Goal: Transaction & Acquisition: Book appointment/travel/reservation

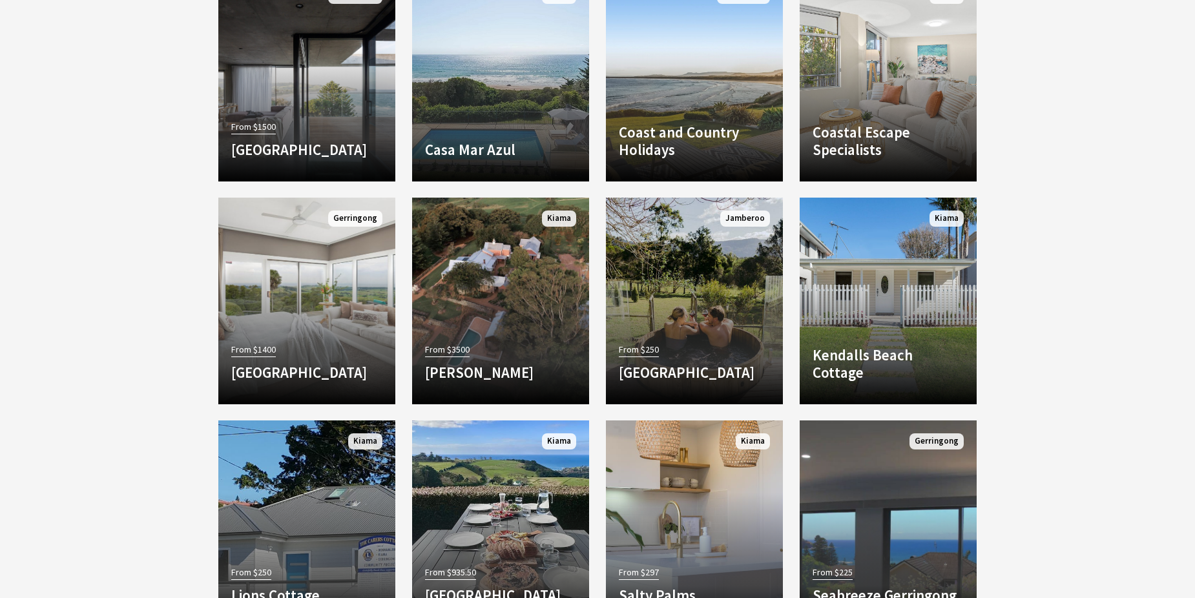
scroll to position [1227, 0]
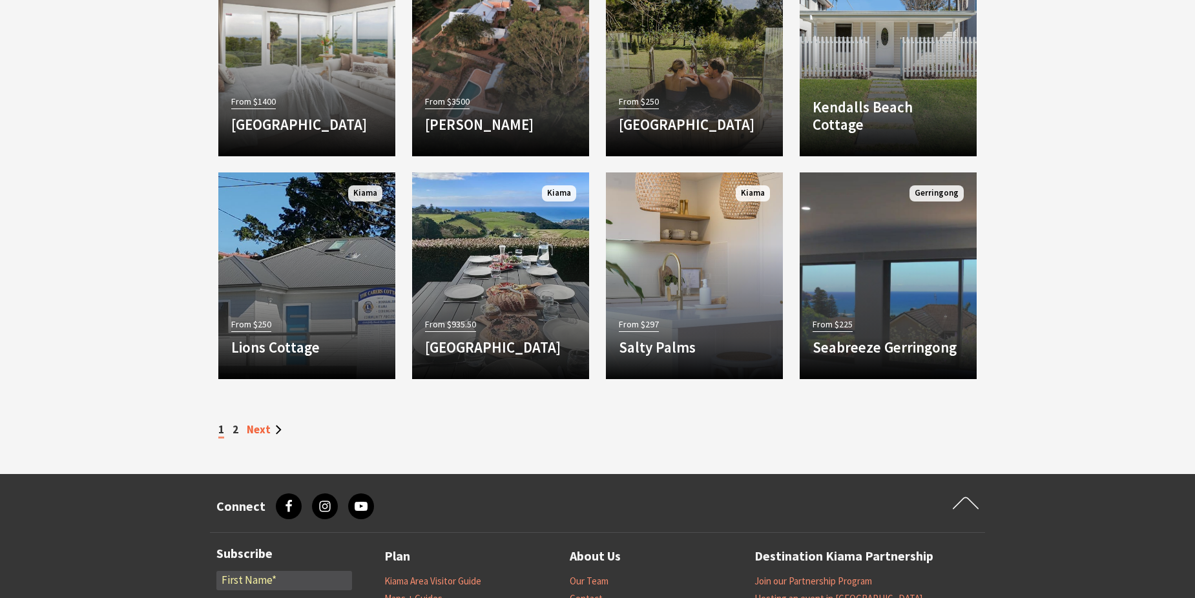
click at [264, 424] on link "Next" at bounding box center [264, 429] width 35 height 14
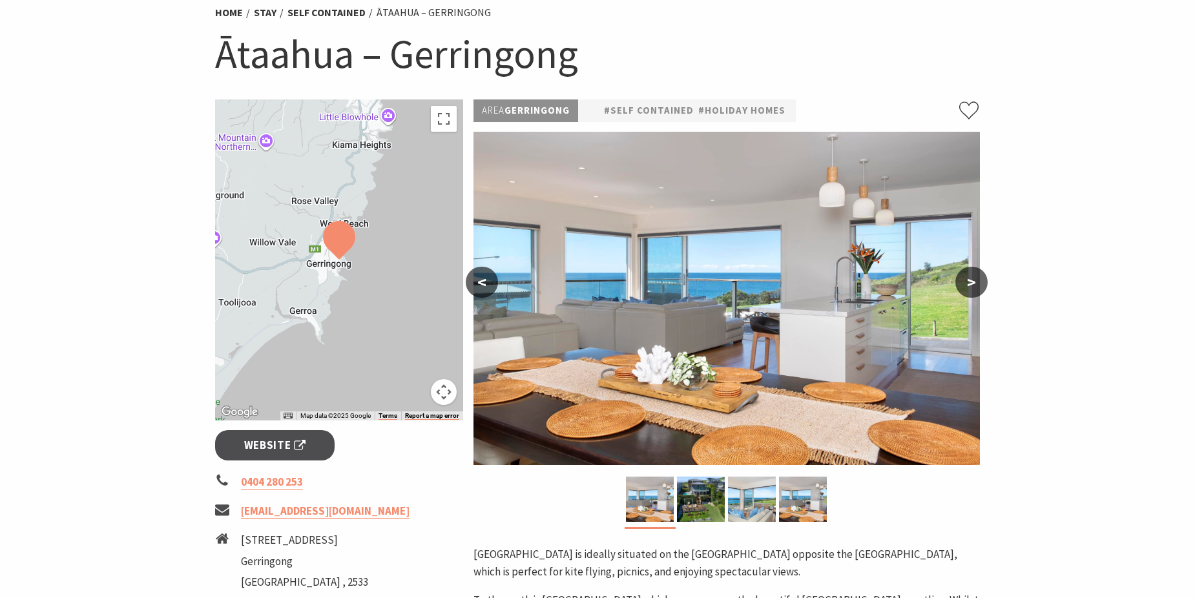
scroll to position [129, 0]
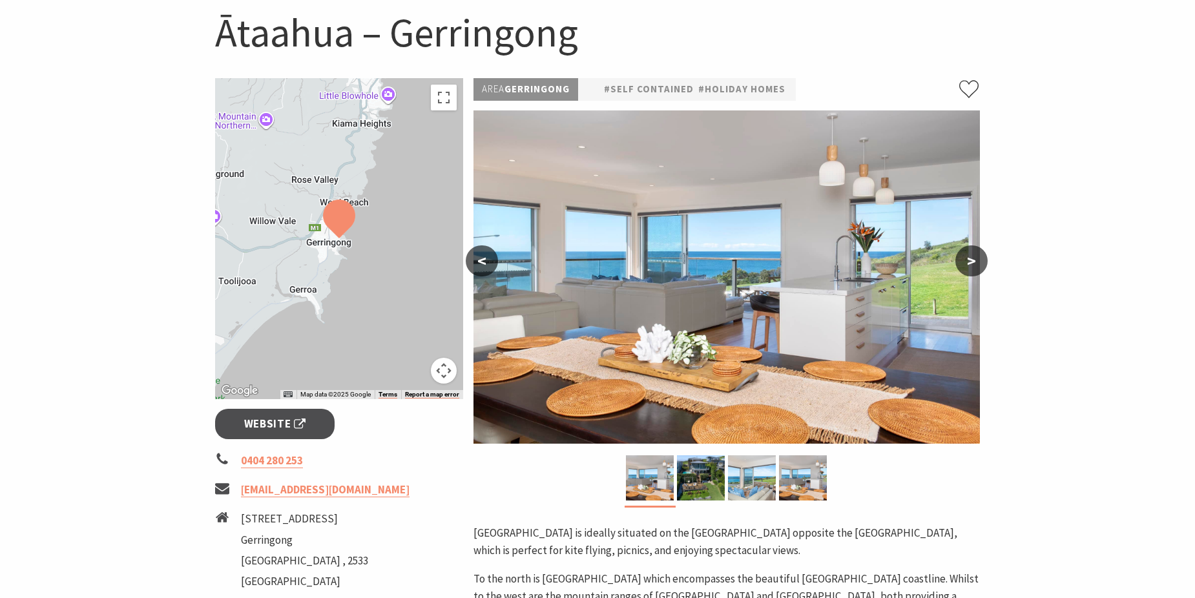
click at [976, 257] on button ">" at bounding box center [971, 260] width 32 height 31
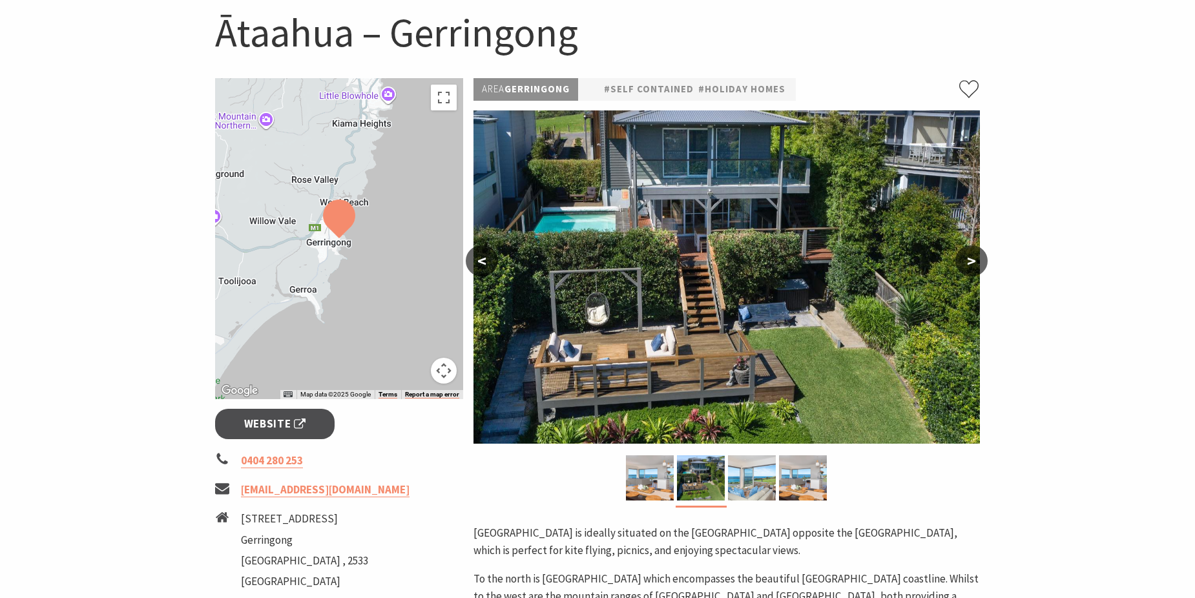
click at [976, 257] on button ">" at bounding box center [971, 260] width 32 height 31
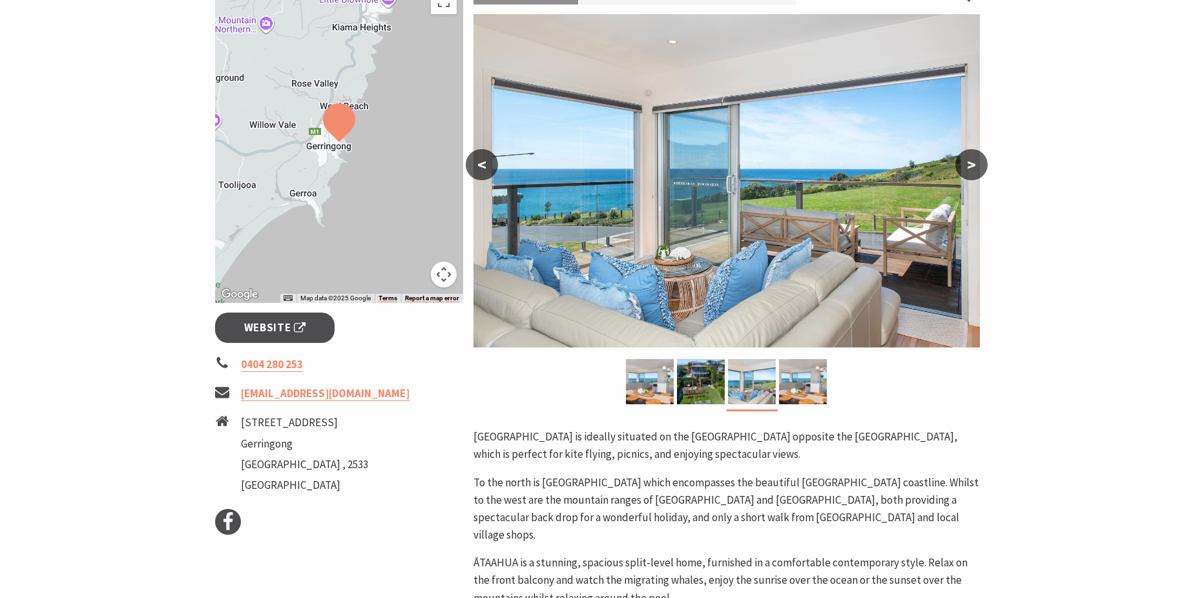
scroll to position [258, 0]
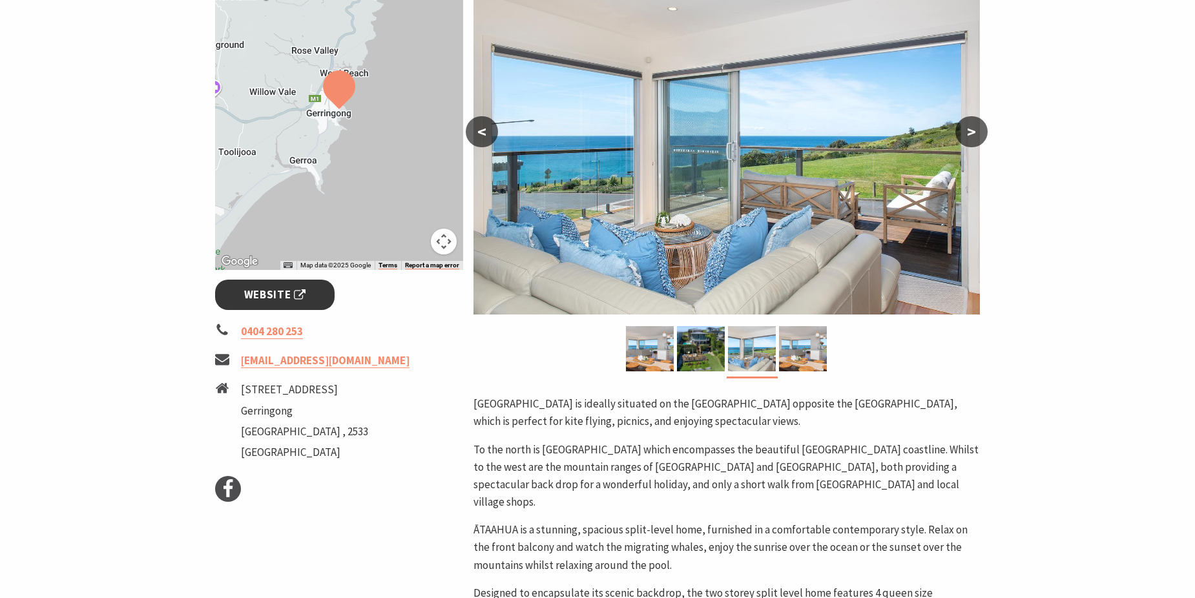
click at [269, 291] on span "Website" at bounding box center [275, 294] width 62 height 17
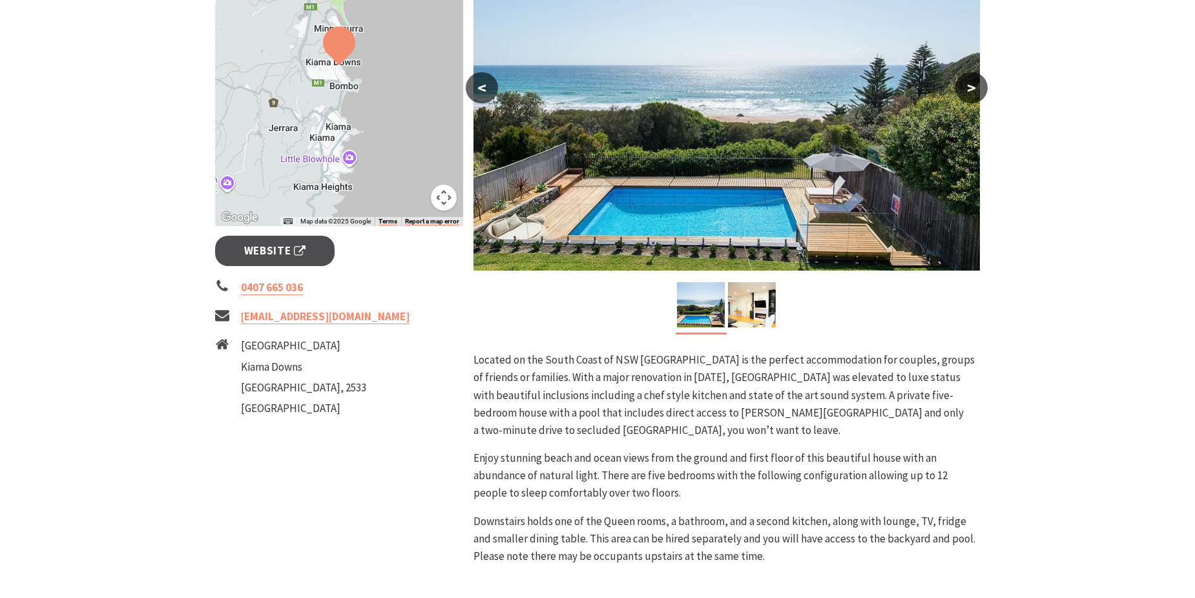
scroll to position [323, 0]
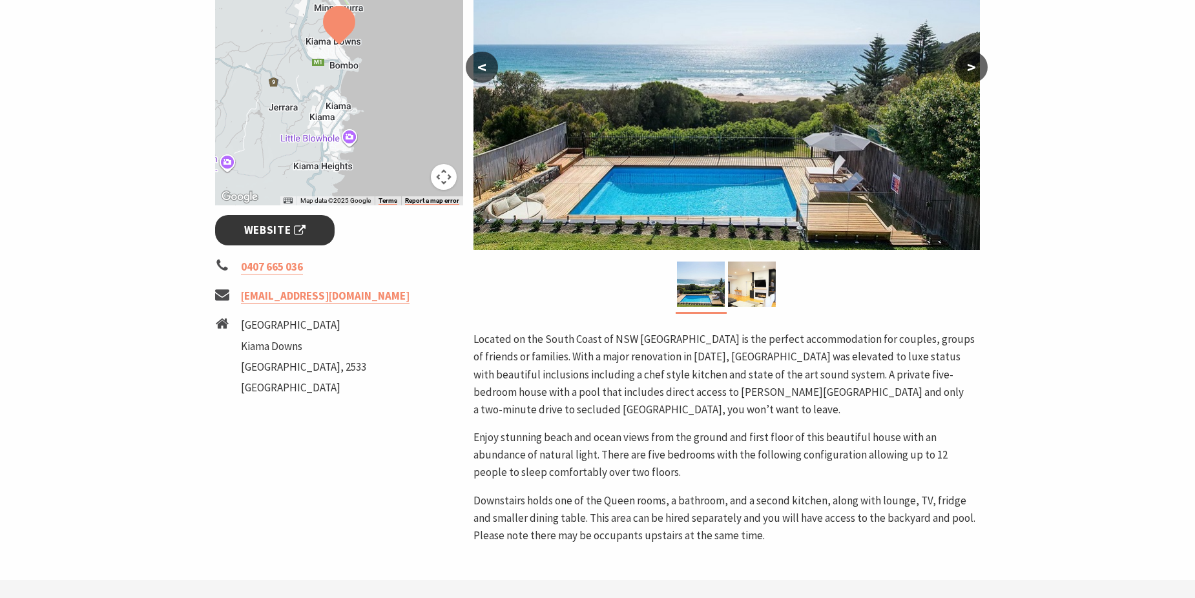
click at [311, 229] on link "Website" at bounding box center [274, 230] width 119 height 30
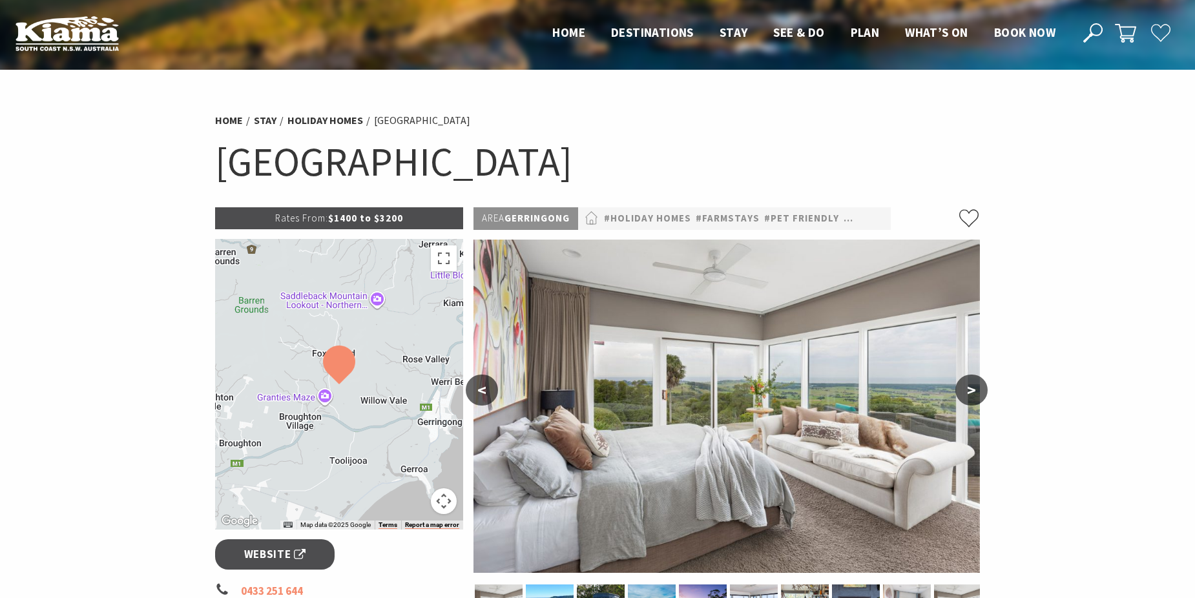
click at [968, 380] on button ">" at bounding box center [971, 390] width 32 height 31
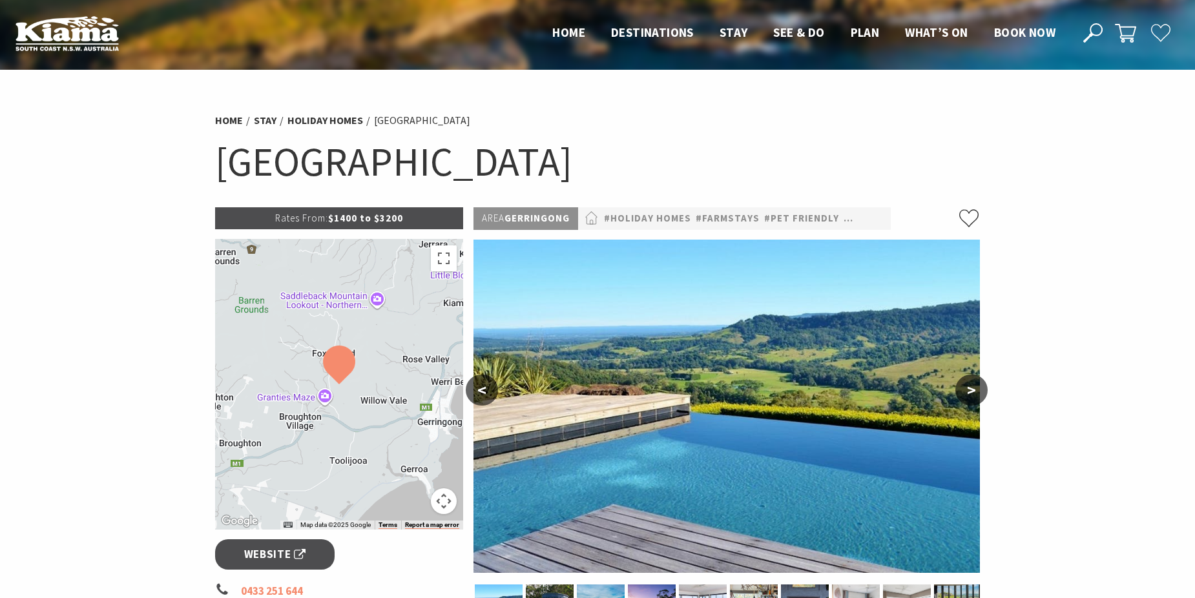
click at [979, 393] on button ">" at bounding box center [971, 390] width 32 height 31
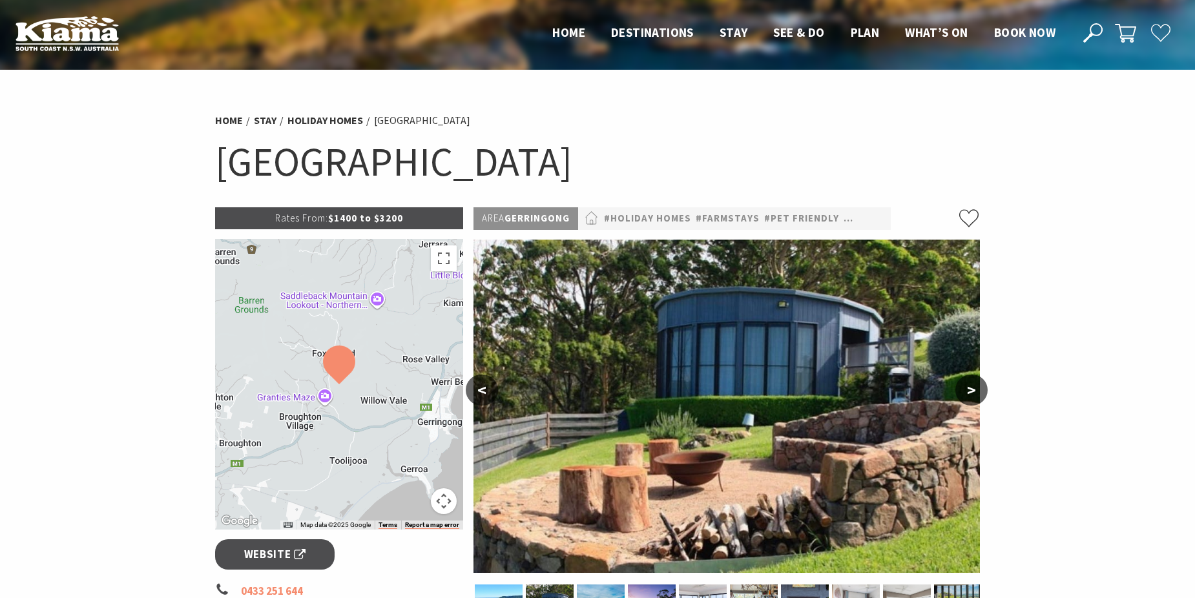
click at [979, 393] on button ">" at bounding box center [971, 390] width 32 height 31
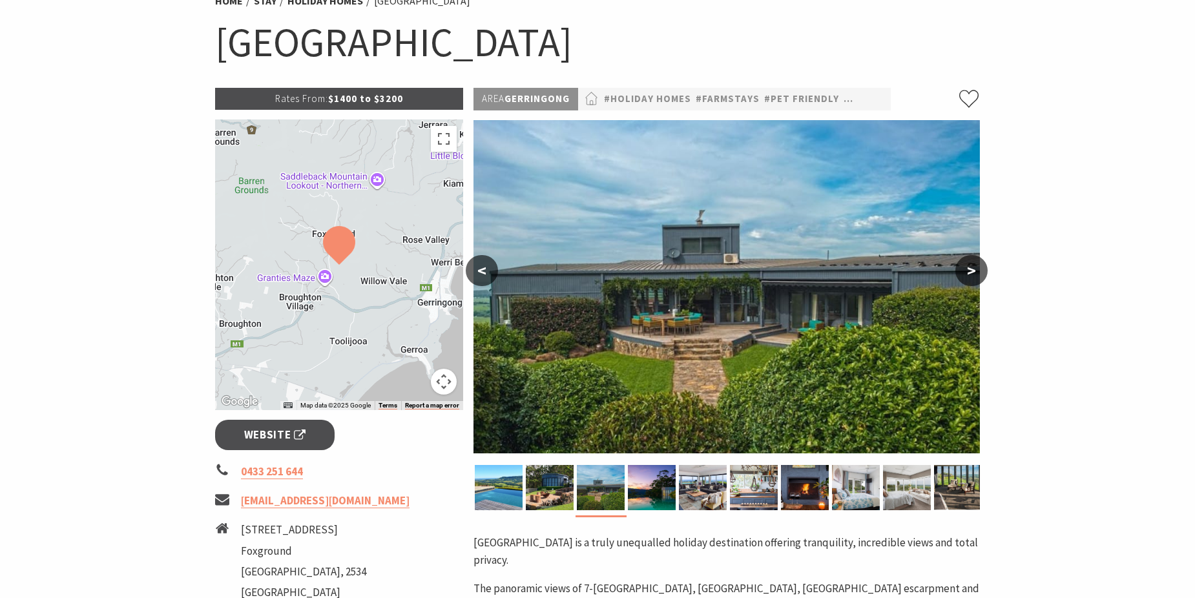
scroll to position [129, 0]
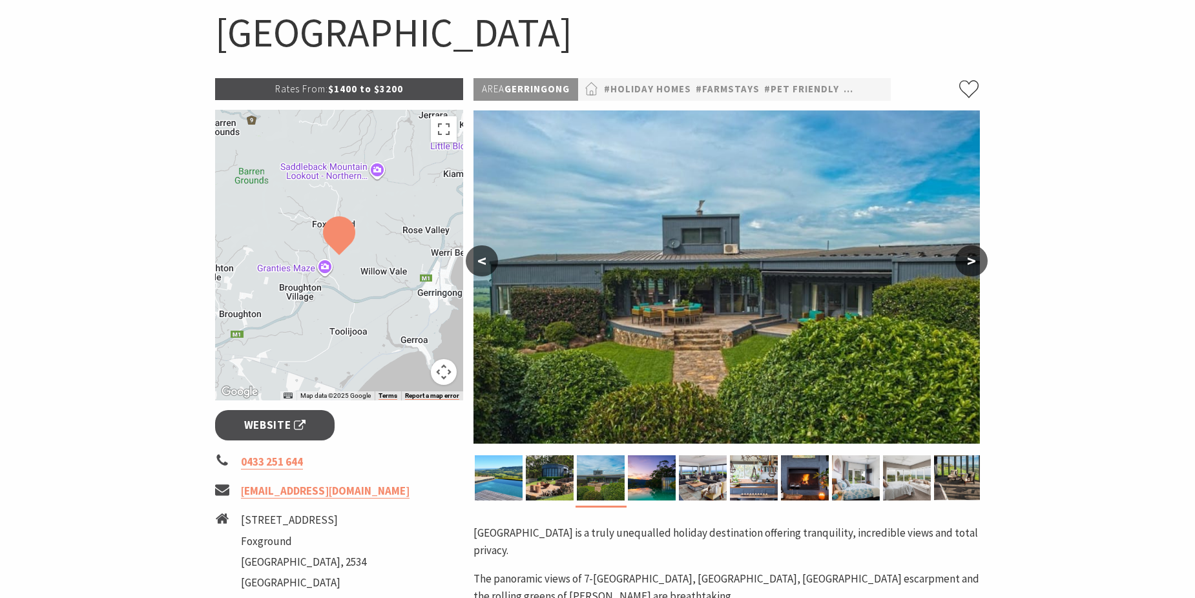
click at [977, 264] on button ">" at bounding box center [971, 260] width 32 height 31
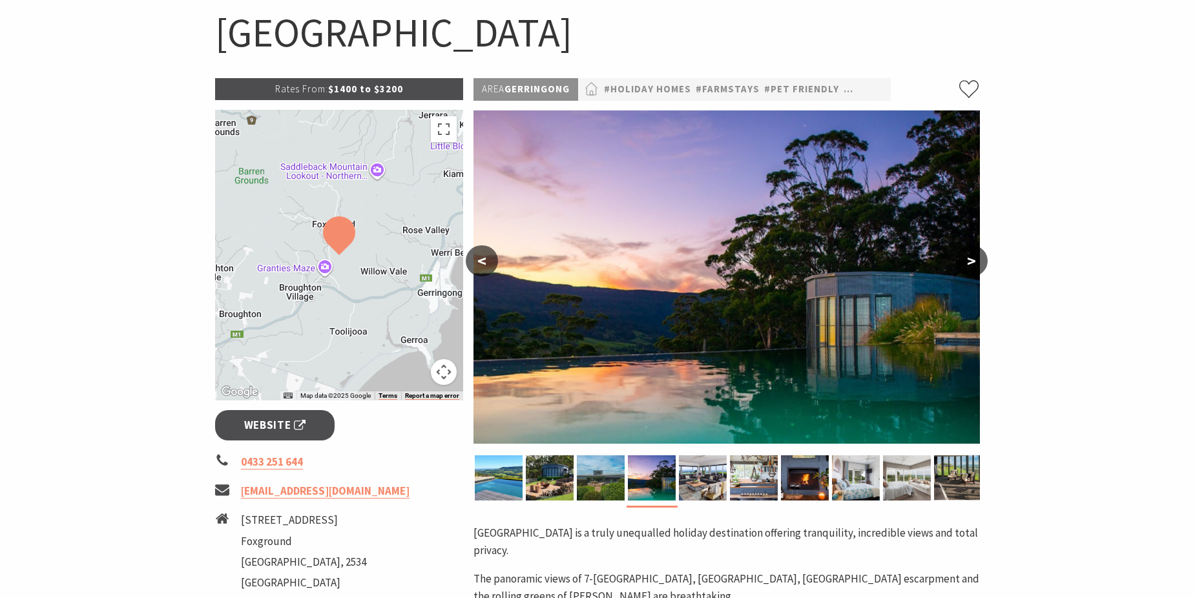
click at [977, 264] on button ">" at bounding box center [971, 260] width 32 height 31
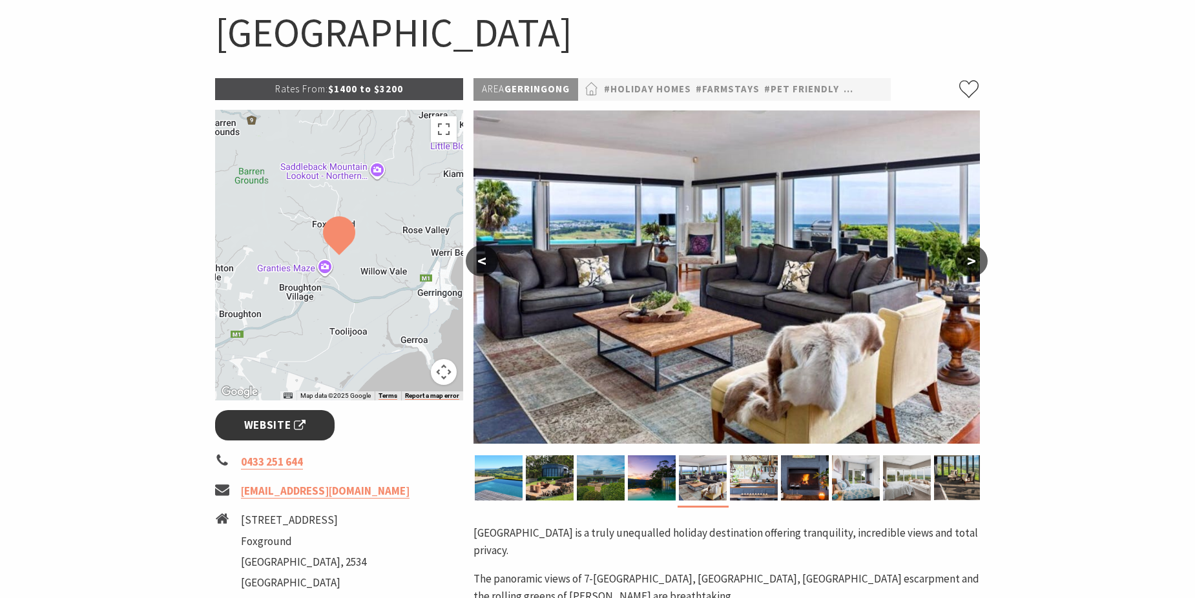
click at [298, 431] on span "Website" at bounding box center [275, 425] width 62 height 17
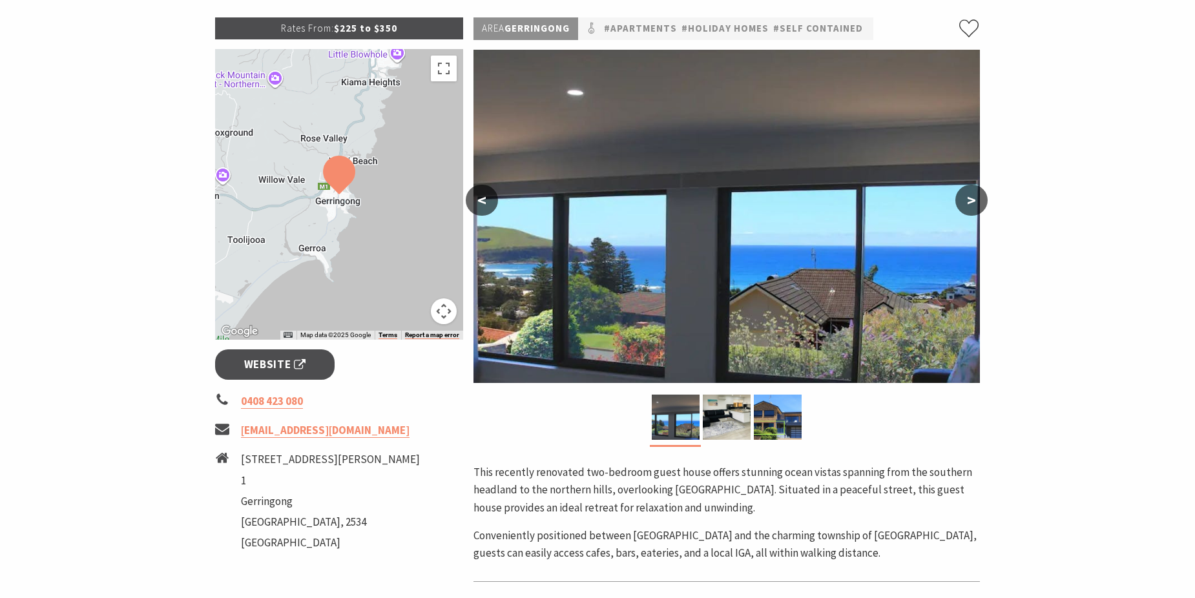
scroll to position [194, 0]
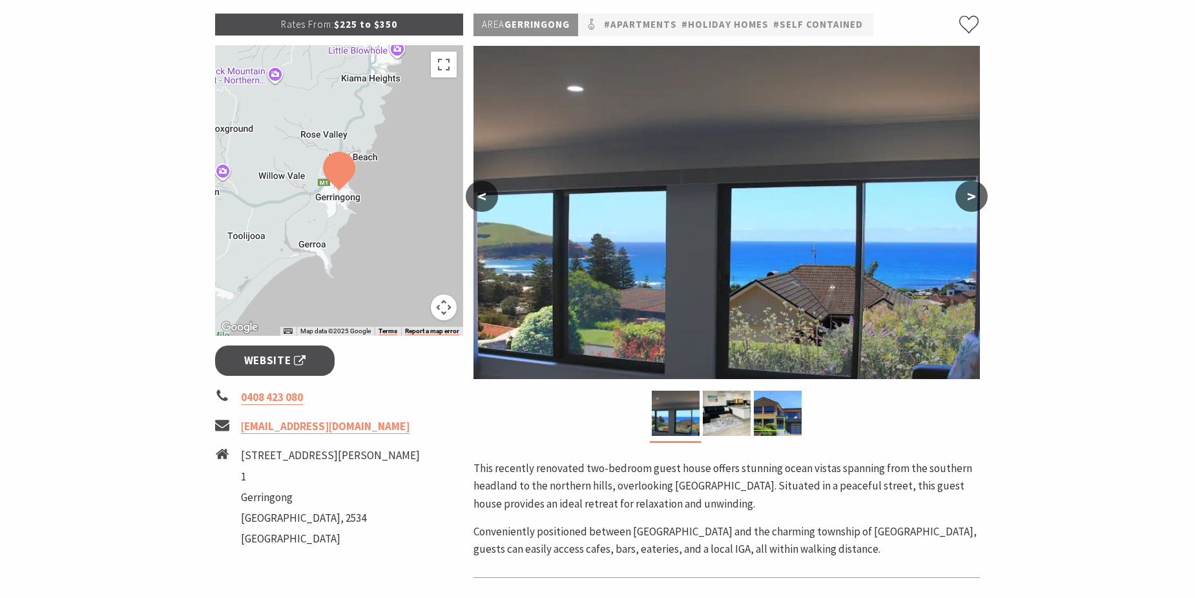
click at [964, 205] on button ">" at bounding box center [971, 196] width 32 height 31
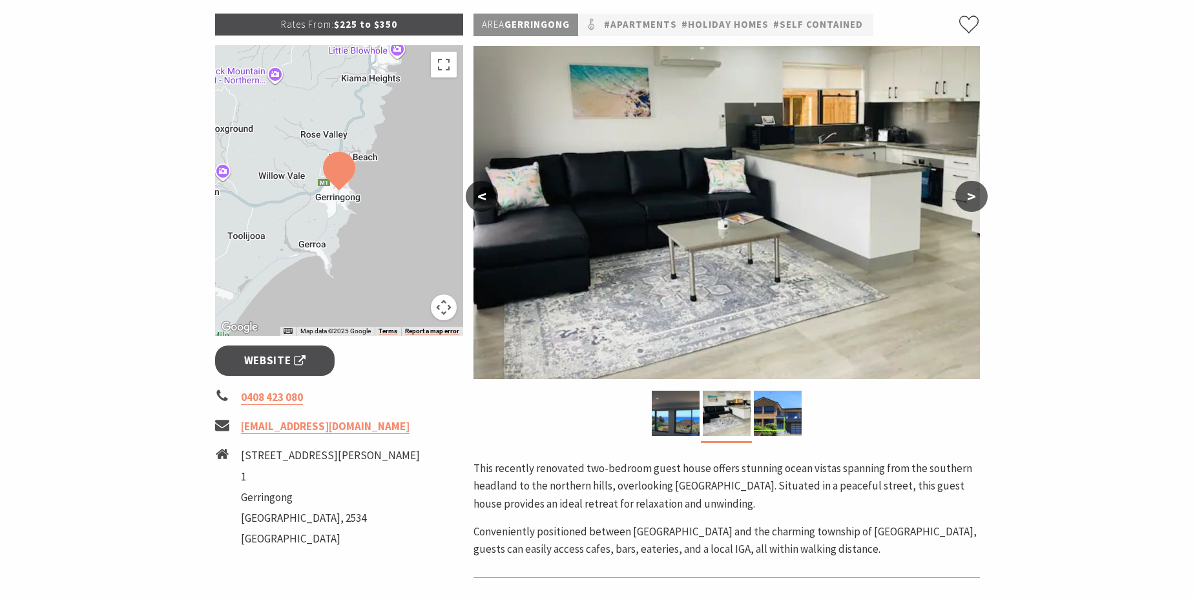
click at [964, 205] on button ">" at bounding box center [971, 196] width 32 height 31
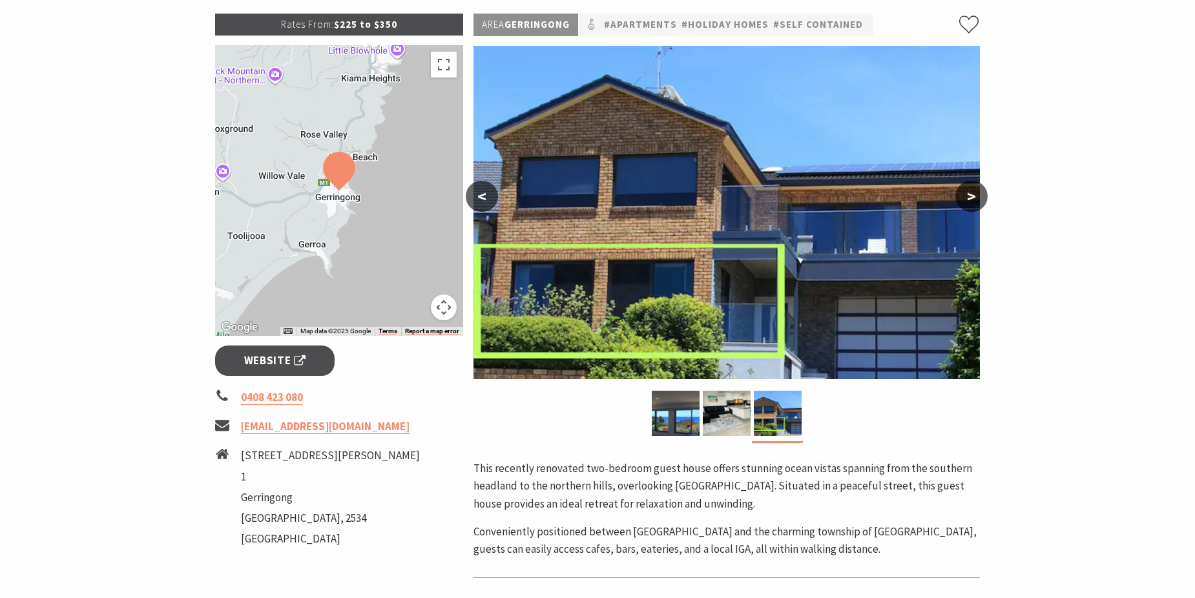
click at [964, 205] on button ">" at bounding box center [971, 196] width 32 height 31
click at [971, 196] on button ">" at bounding box center [971, 196] width 32 height 31
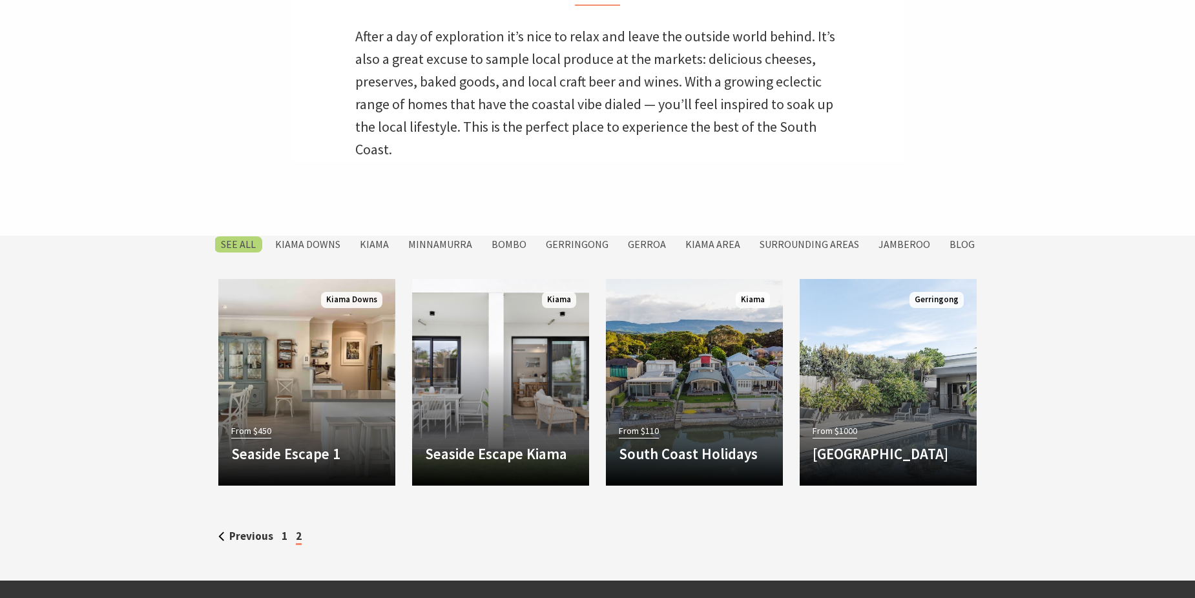
scroll to position [517, 0]
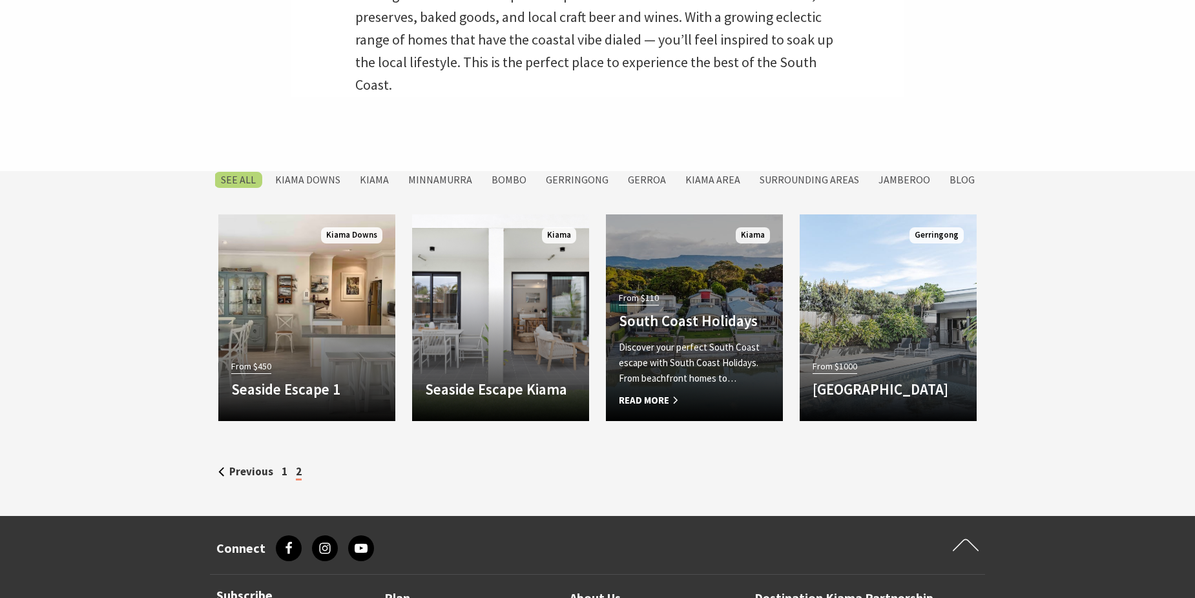
click at [664, 394] on span "Read More" at bounding box center [694, 401] width 151 height 16
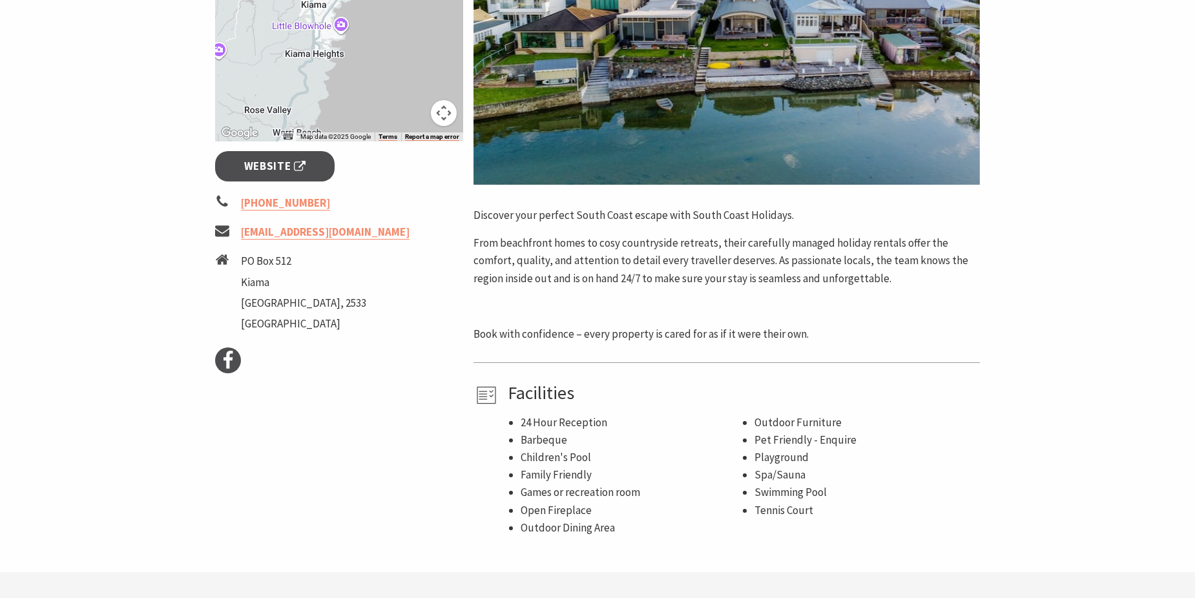
scroll to position [388, 0]
click at [237, 165] on link "Website" at bounding box center [274, 167] width 119 height 30
